Goal: Task Accomplishment & Management: Use online tool/utility

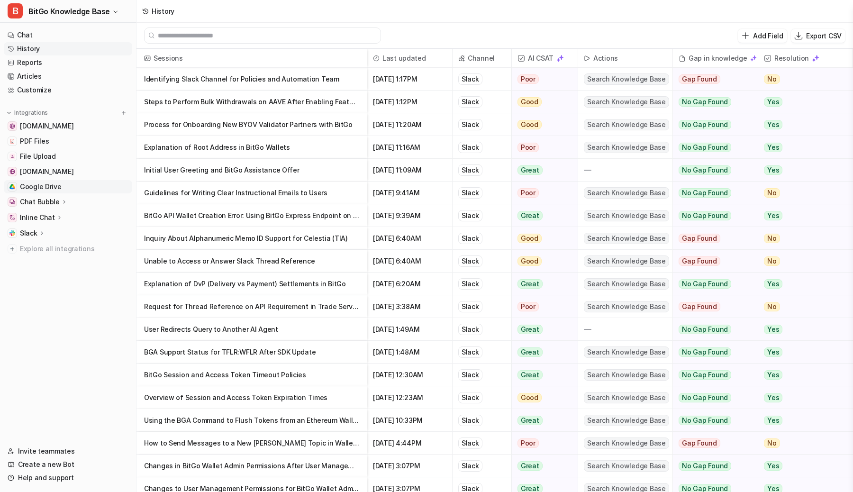
click at [55, 187] on span "Google Drive" at bounding box center [41, 186] width 42 height 9
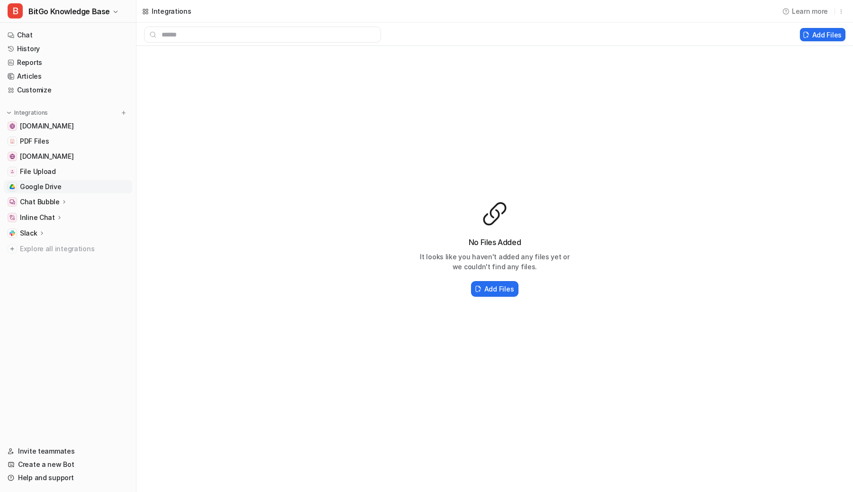
click at [54, 187] on span "Google Drive" at bounding box center [41, 186] width 42 height 9
click at [337, 172] on div "No Files Added It looks like you haven't added any files yet or we couldn't fin…" at bounding box center [494, 249] width 716 height 407
click at [331, 139] on div "No Files Added It looks like you haven't added any files yet or we couldn't fin…" at bounding box center [494, 249] width 716 height 407
click at [309, 168] on div "No Files Added It looks like you haven't added any files yet or we couldn't fin…" at bounding box center [494, 249] width 716 height 407
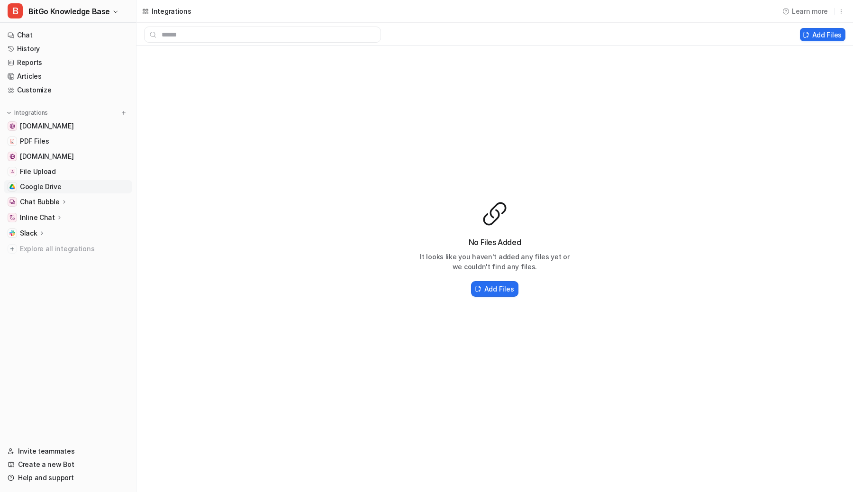
click at [309, 168] on div "No Files Added It looks like you haven't added any files yet or we couldn't fin…" at bounding box center [494, 249] width 716 height 407
click at [301, 149] on div "No Files Added It looks like you haven't added any files yet or we couldn't fin…" at bounding box center [494, 249] width 716 height 407
click at [492, 110] on div "No Files Added It looks like you haven't added any files yet or we couldn't fin…" at bounding box center [494, 249] width 716 height 407
click at [487, 114] on div "No Files Added It looks like you haven't added any files yet or we couldn't fin…" at bounding box center [494, 249] width 716 height 407
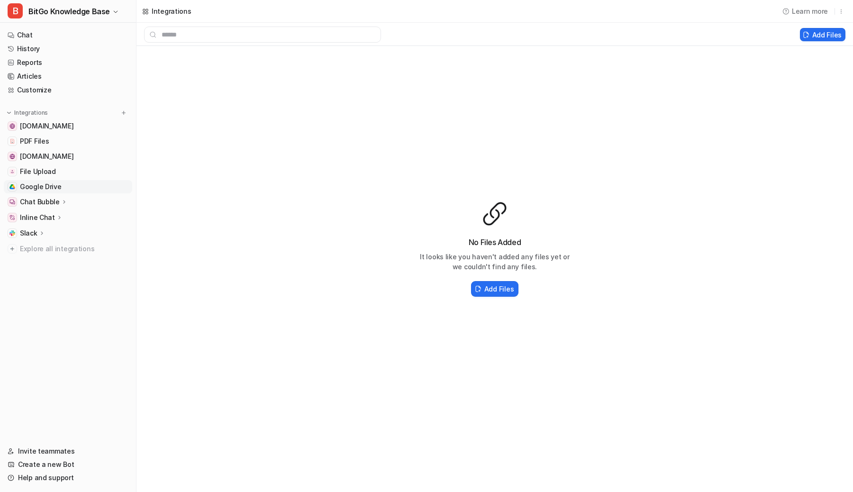
click at [487, 114] on div "No Files Added It looks like you haven't added any files yet or we couldn't fin…" at bounding box center [494, 249] width 716 height 407
click at [327, 184] on div "No Files Added It looks like you haven't added any files yet or we couldn't fin…" at bounding box center [494, 249] width 716 height 407
click at [238, 10] on div "Integrations Learn more" at bounding box center [494, 11] width 716 height 23
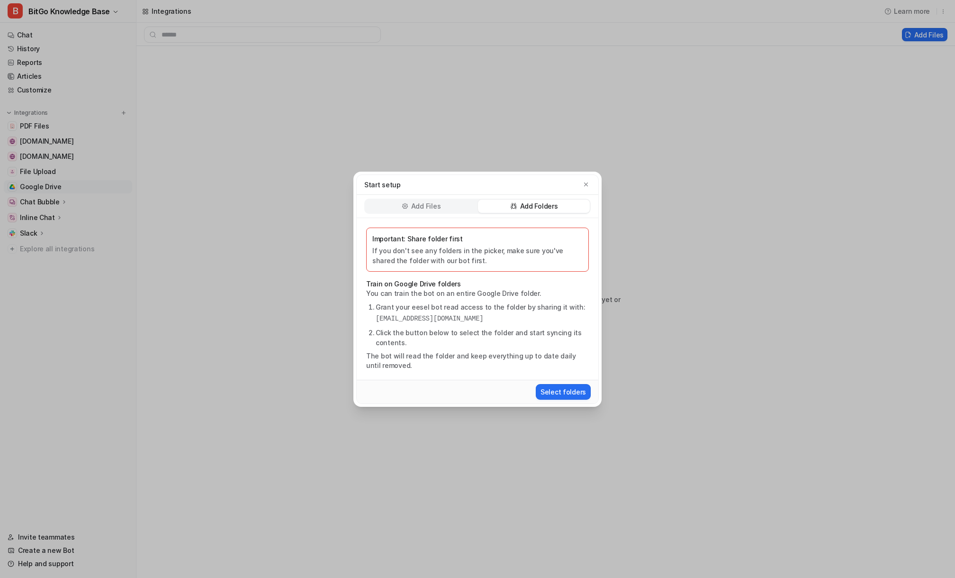
click at [480, 260] on p "If you don't see any folders in the picker, make sure you've shared the folder …" at bounding box center [477, 255] width 210 height 20
click at [435, 204] on p "Add Files" at bounding box center [425, 205] width 29 height 9
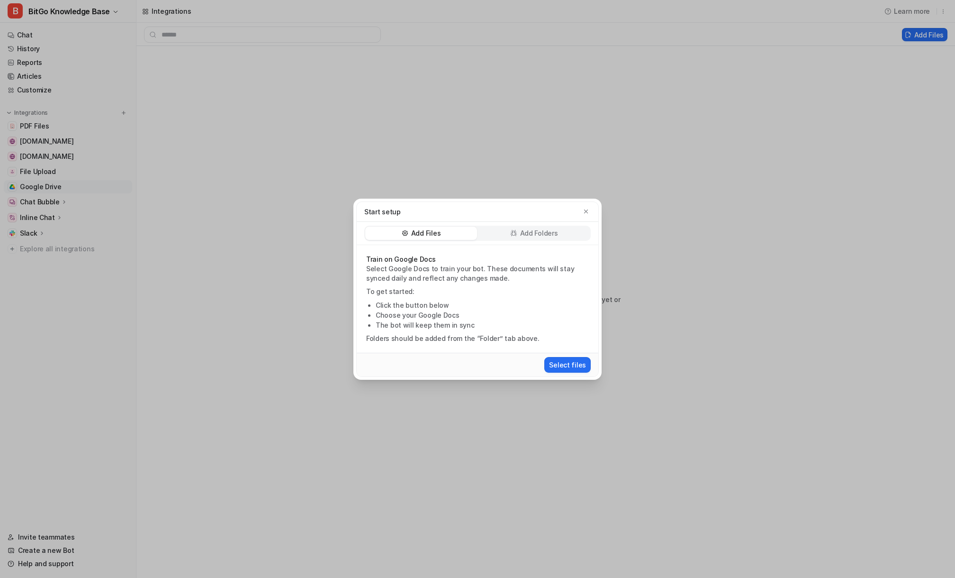
click at [426, 204] on div "Start setup" at bounding box center [478, 212] width 242 height 20
click at [432, 289] on p "To get started:" at bounding box center [477, 291] width 223 height 9
click at [431, 289] on p "To get started:" at bounding box center [477, 291] width 223 height 9
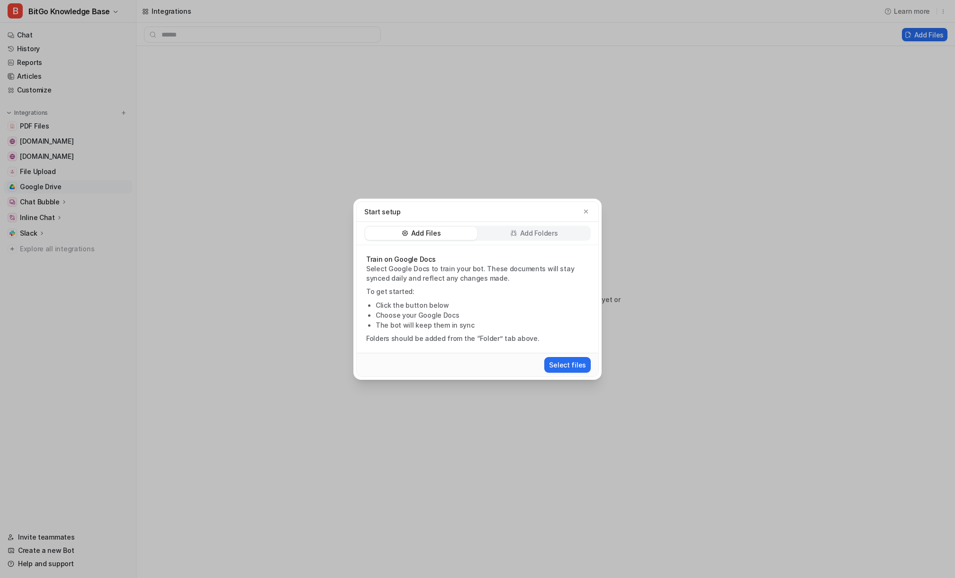
click at [317, 280] on div "Start setup Add Files Add Folders Train on Google Docs Select Google Docs to tr…" at bounding box center [477, 289] width 955 height 578
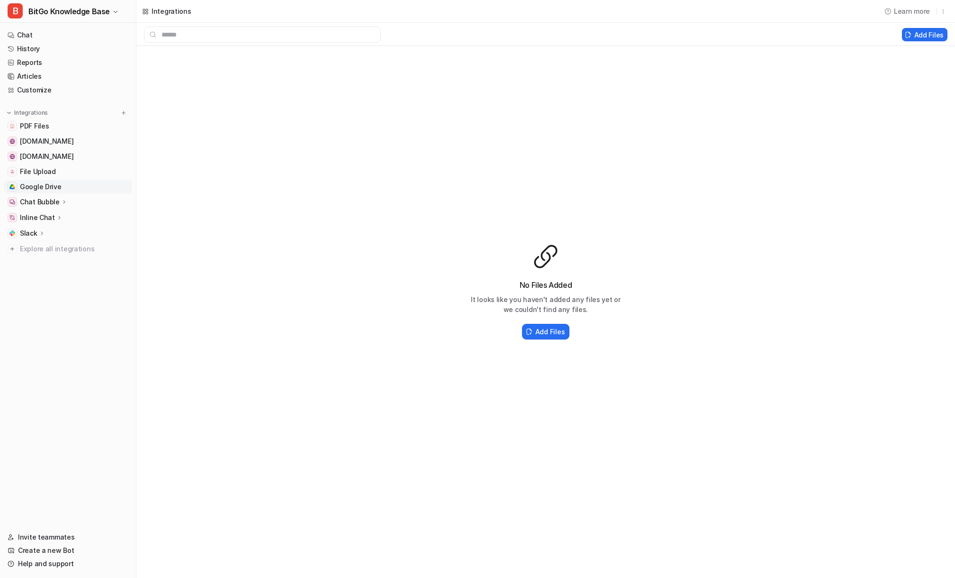
click at [317, 280] on div "No Files Added It looks like you haven't added any files yet or we couldn't fin…" at bounding box center [545, 292] width 819 height 492
click at [100, 16] on span "BitGo Knowledge Base" at bounding box center [69, 11] width 82 height 13
click at [180, 86] on div "B BitGo Knowledge Base B BitGo Knowledge Base Create a new bot Settings Sign ou…" at bounding box center [477, 289] width 955 height 578
